Goal: Information Seeking & Learning: Check status

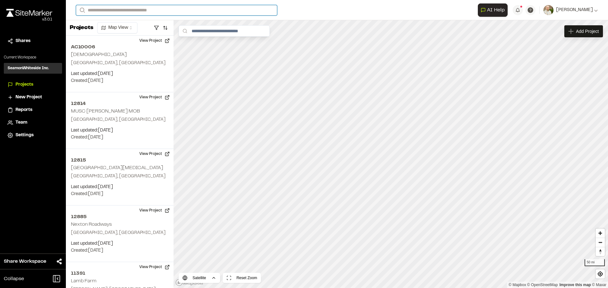
click at [179, 9] on input "Search" at bounding box center [176, 10] width 201 height 10
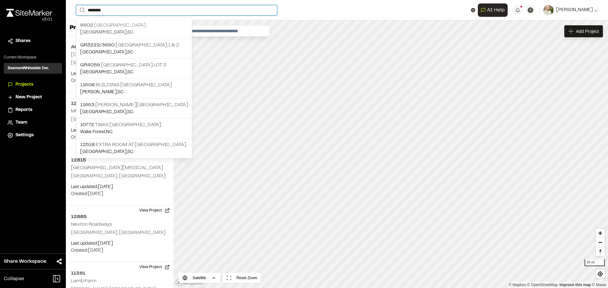
type input "********"
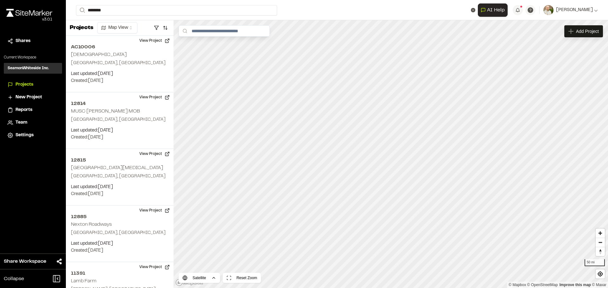
click at [173, 27] on p "8902 Carolina Business Park" at bounding box center [134, 26] width 108 height 8
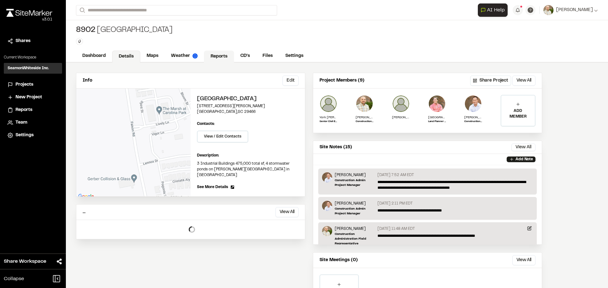
click at [227, 58] on link "Reports" at bounding box center [219, 57] width 30 height 12
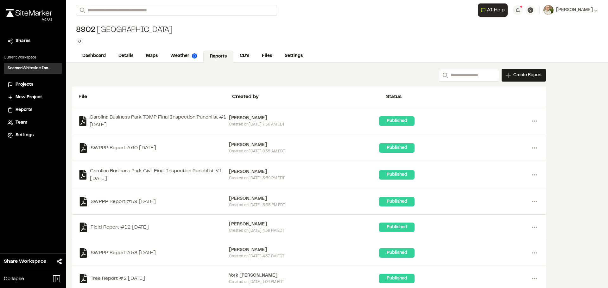
click at [204, 196] on div "SWPPP Report #59 2025-07-07 Sinuhe Perez Created on Mon, Jul 7, 2025 3:35 PM ED…" at bounding box center [308, 202] width 461 height 13
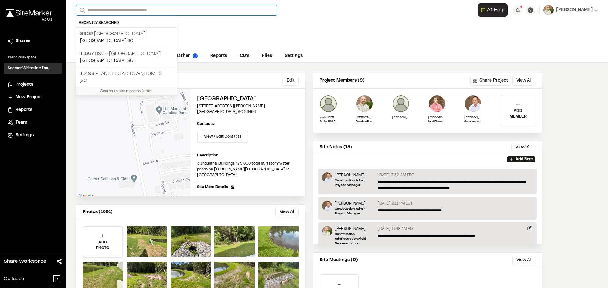
click at [138, 9] on input "Search" at bounding box center [176, 10] width 201 height 10
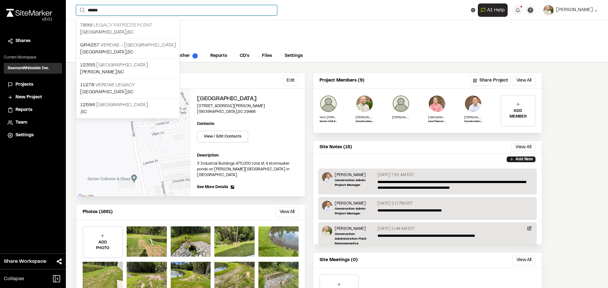
type input "******"
click at [138, 26] on p "7899 Legacy Patriots Point" at bounding box center [128, 26] width 96 height 8
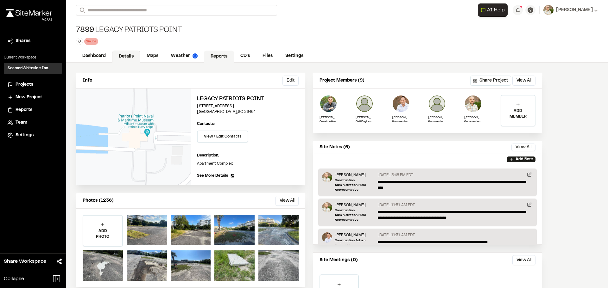
click at [220, 54] on link "Reports" at bounding box center [219, 57] width 30 height 12
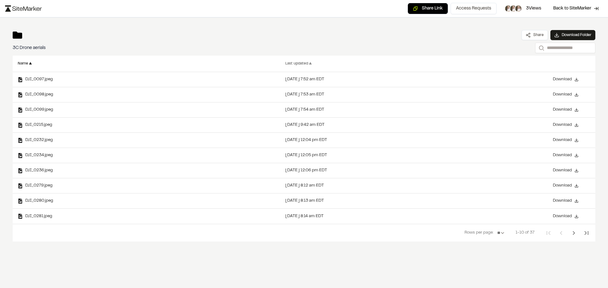
click at [299, 60] on div "Last updated ▲" at bounding box center [413, 64] width 257 height 16
click at [300, 63] on div "Last updated" at bounding box center [296, 63] width 23 height 3
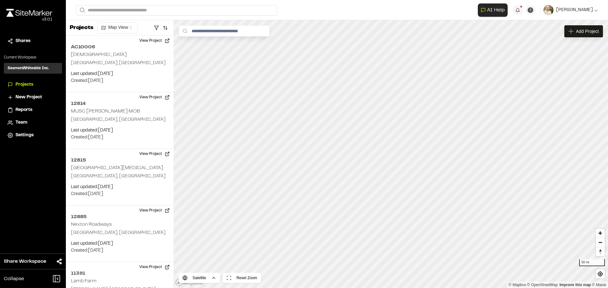
click at [397, 288] on html "Close sidebar v 3.0.1 Shares Current Workspace SeamonWhiteside Inc. SI Projects…" at bounding box center [304, 144] width 608 height 288
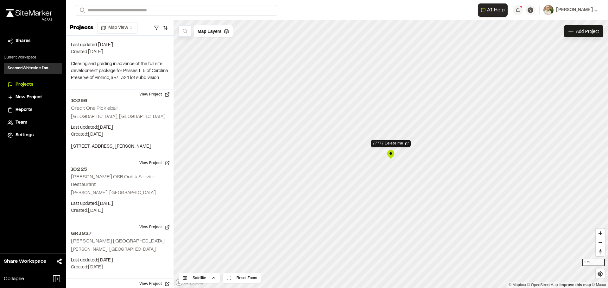
scroll to position [43373, 0]
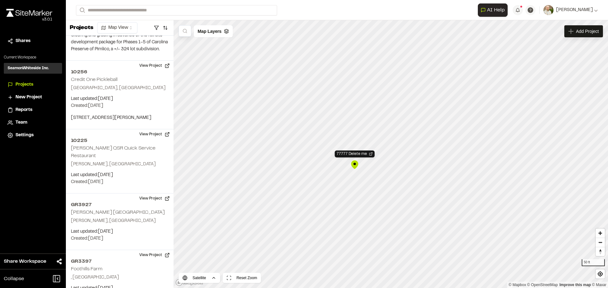
click at [354, 164] on div "77777 Delete me" at bounding box center [354, 164] width 9 height 9
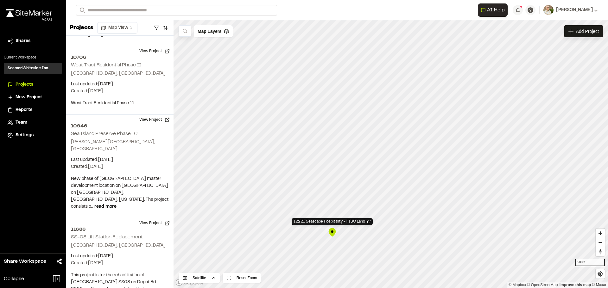
scroll to position [16666, 0]
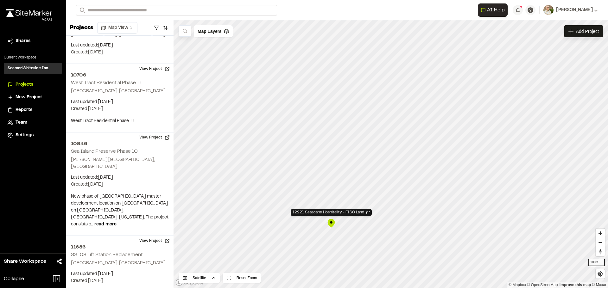
click at [332, 225] on div "12221 Seascape Hospitality - FISC Land" at bounding box center [330, 223] width 9 height 9
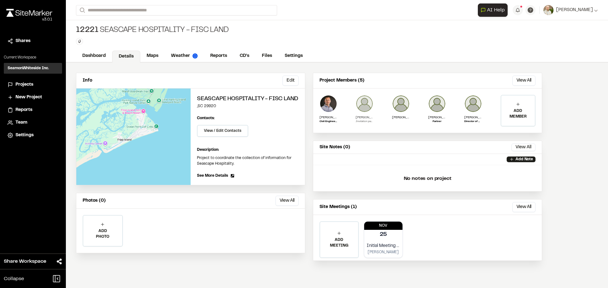
click at [365, 102] on img at bounding box center [364, 104] width 18 height 18
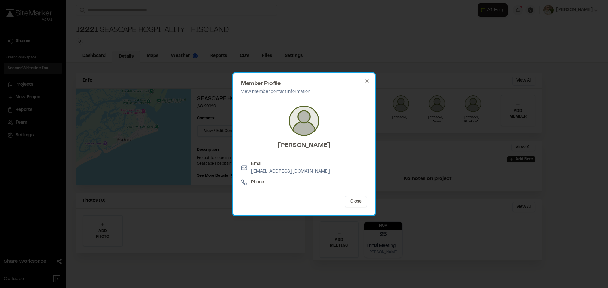
click at [370, 84] on div "Member Profile View member contact information [PERSON_NAME] Email [EMAIL_ADDRE…" at bounding box center [304, 144] width 142 height 142
click at [363, 84] on h2 "Member Profile" at bounding box center [304, 84] width 126 height 6
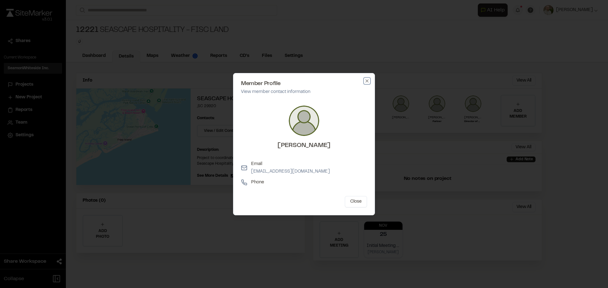
click at [366, 80] on icon "button" at bounding box center [366, 80] width 3 height 3
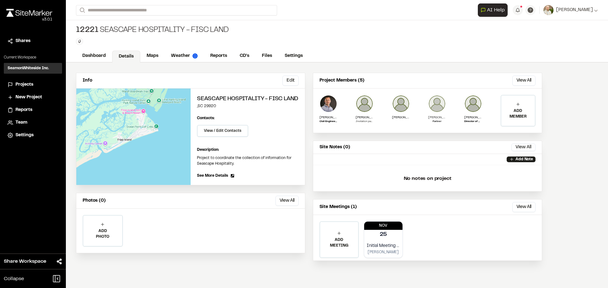
click at [440, 103] on img at bounding box center [437, 104] width 18 height 18
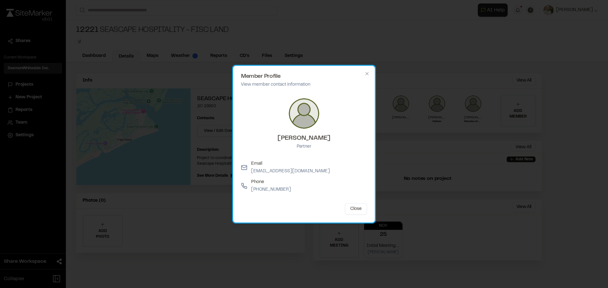
click at [363, 72] on div "Member Profile View member contact information [PERSON_NAME] Partner Email [EMA…" at bounding box center [304, 144] width 142 height 157
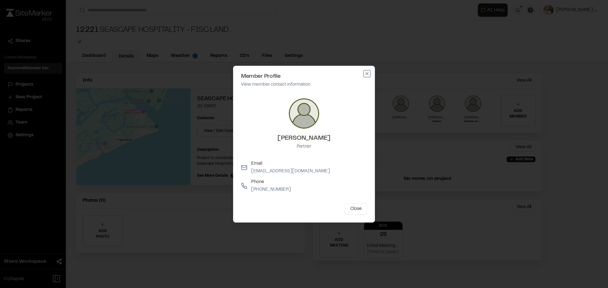
click at [367, 74] on icon "button" at bounding box center [366, 73] width 5 height 5
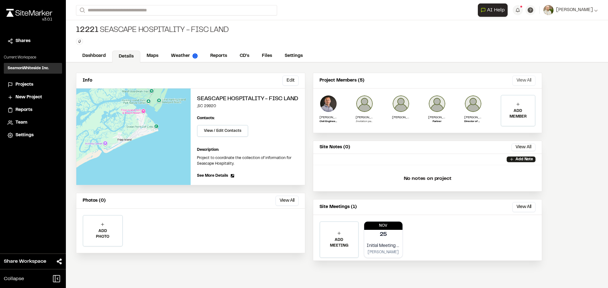
click at [528, 79] on button "View All" at bounding box center [523, 81] width 23 height 10
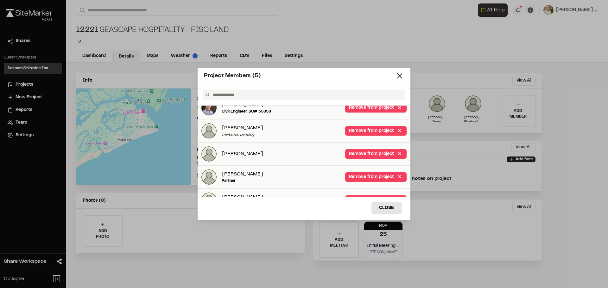
scroll to position [24, 0]
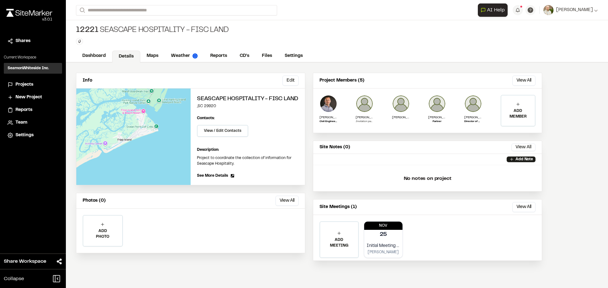
drag, startPoint x: 253, startPoint y: 256, endPoint x: 250, endPoint y: 248, distance: 7.6
click at [254, 254] on div "Project Members (5) No workspace members have been added to this project Load M…" at bounding box center [304, 149] width 608 height 288
click at [20, 17] on div "v 3.0.1" at bounding box center [29, 20] width 46 height 6
